Goal: Transaction & Acquisition: Purchase product/service

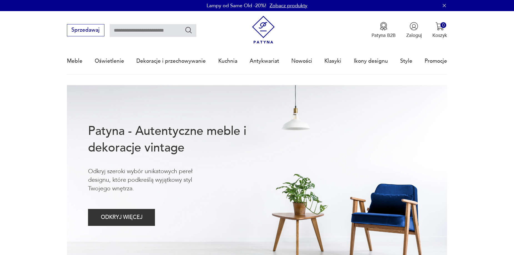
click at [142, 32] on input "text" at bounding box center [153, 30] width 87 height 13
click at [141, 33] on input "*" at bounding box center [153, 30] width 87 height 13
drag, startPoint x: 141, startPoint y: 33, endPoint x: 120, endPoint y: 34, distance: 21.1
click at [100, 31] on div "Sprzedawaj *" at bounding box center [131, 30] width 129 height 12
paste input "********"
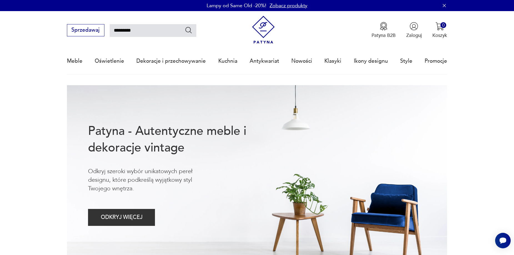
type input "*********"
click at [189, 33] on icon "Szukaj" at bounding box center [189, 30] width 8 height 8
type input "*********"
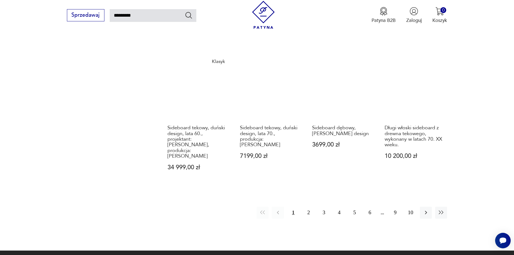
scroll to position [480, 0]
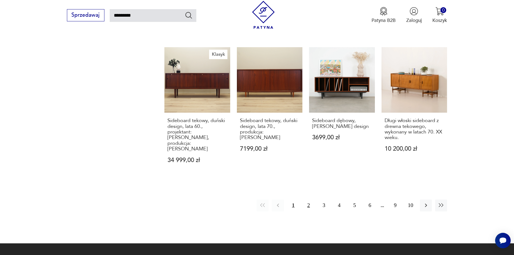
click at [311, 200] on button "2" at bounding box center [309, 206] width 12 height 12
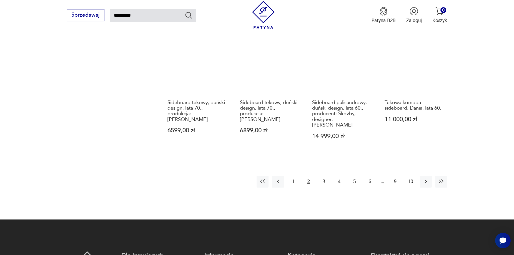
scroll to position [504, 0]
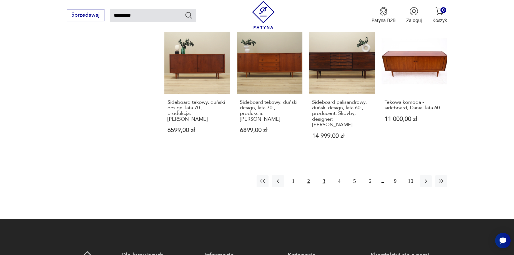
click at [323, 175] on button "3" at bounding box center [324, 181] width 12 height 12
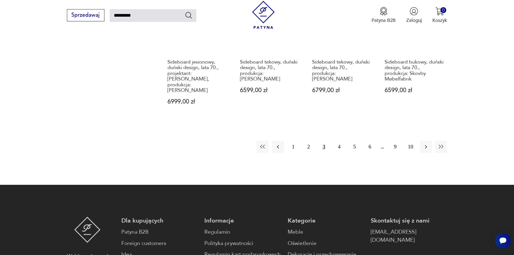
scroll to position [559, 0]
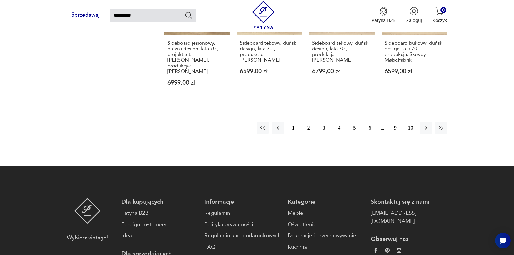
click at [340, 122] on button "4" at bounding box center [339, 128] width 12 height 12
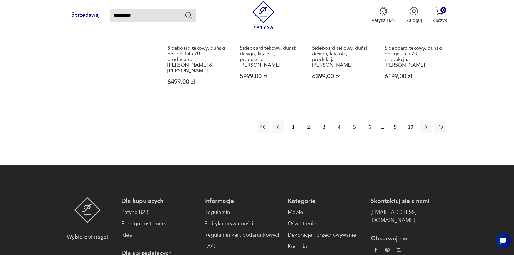
scroll to position [559, 0]
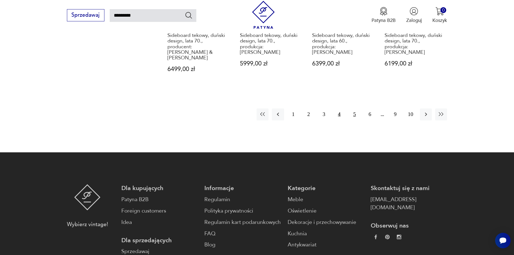
click at [353, 109] on button "5" at bounding box center [354, 115] width 12 height 12
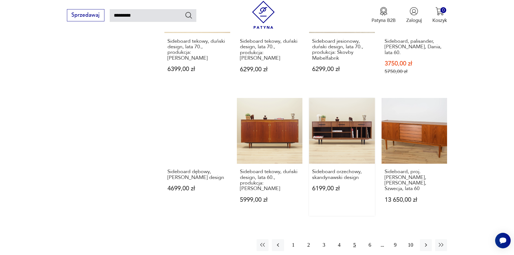
scroll to position [448, 0]
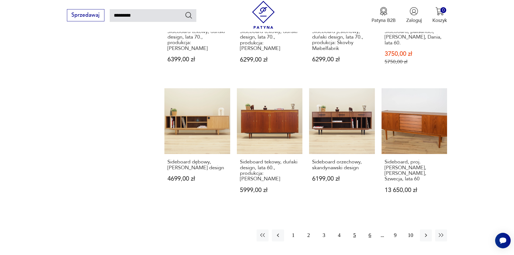
click at [371, 230] on button "6" at bounding box center [370, 236] width 12 height 12
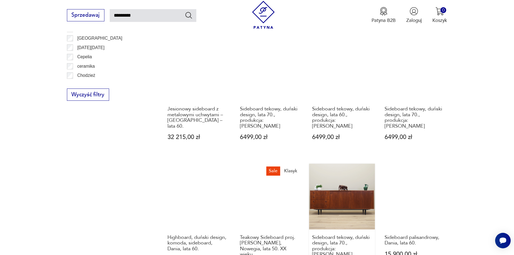
scroll to position [476, 0]
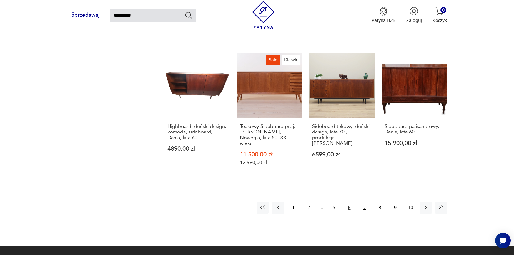
click at [366, 202] on button "7" at bounding box center [364, 208] width 12 height 12
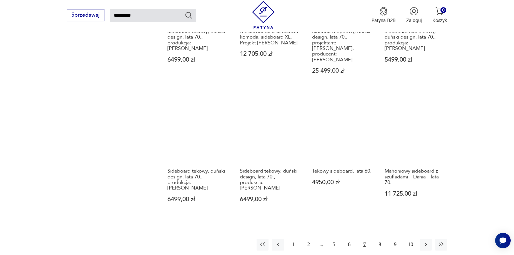
scroll to position [559, 0]
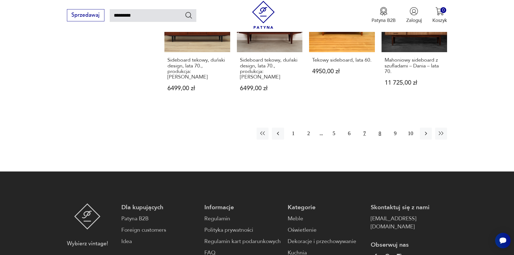
click at [382, 128] on button "8" at bounding box center [380, 134] width 12 height 12
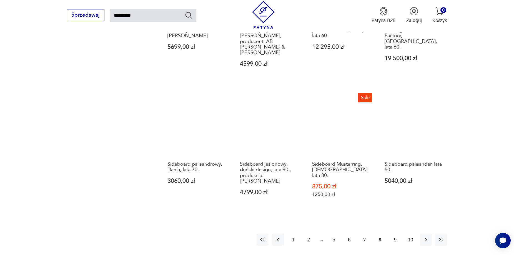
scroll to position [476, 0]
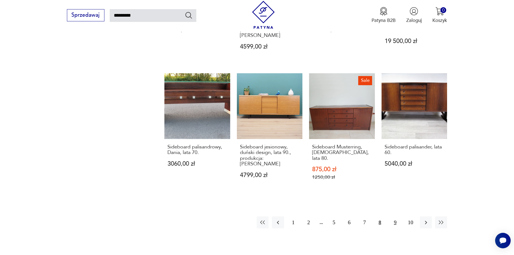
click at [391, 217] on button "9" at bounding box center [395, 223] width 12 height 12
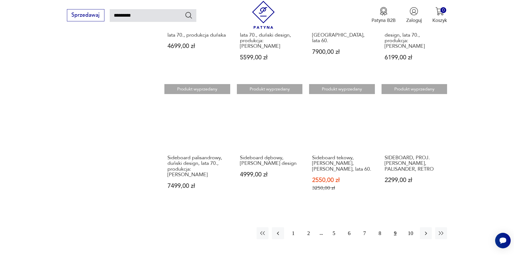
scroll to position [448, 0]
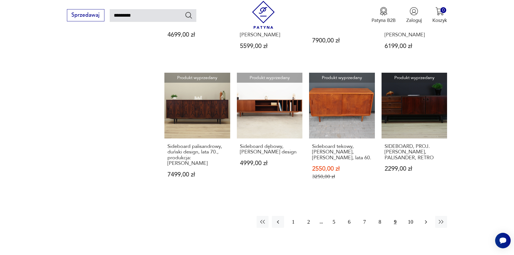
click at [423, 219] on icon "button" at bounding box center [426, 222] width 7 height 7
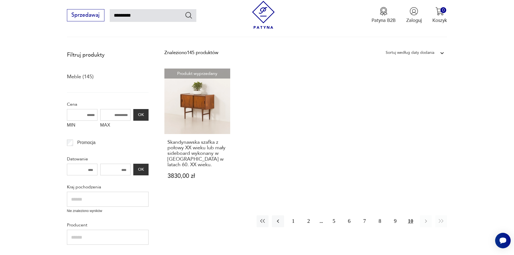
scroll to position [199, 0]
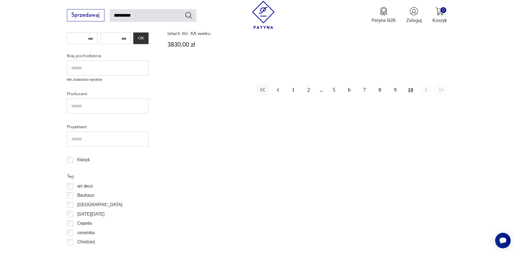
click at [282, 89] on button "button" at bounding box center [278, 90] width 12 height 12
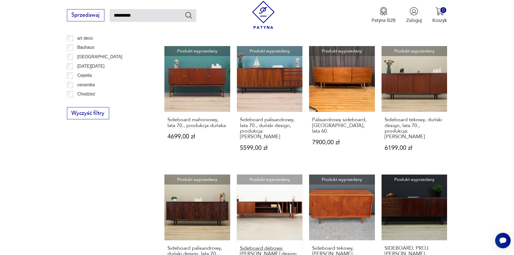
scroll to position [448, 0]
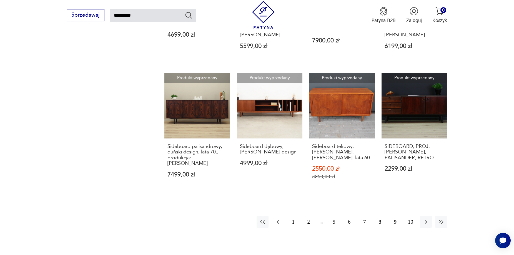
click at [281, 219] on icon "button" at bounding box center [278, 222] width 7 height 7
